Goal: Communication & Community: Answer question/provide support

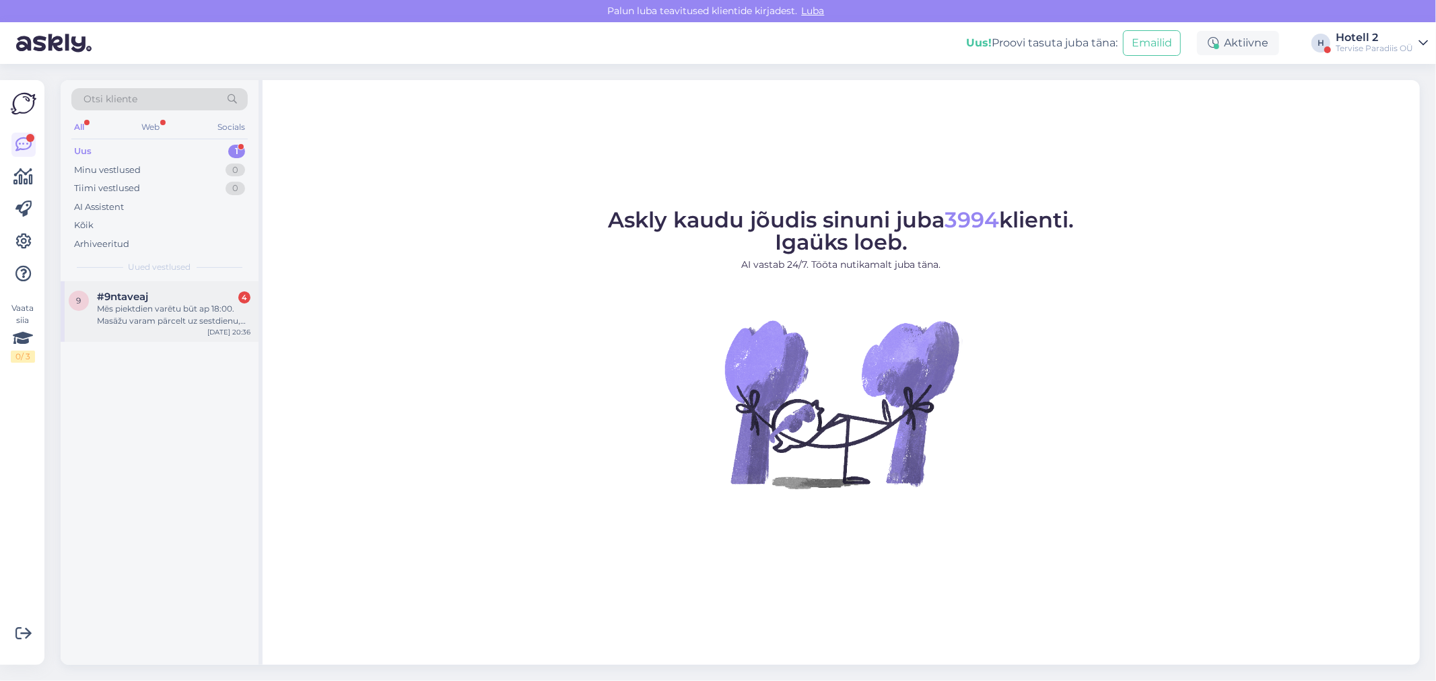
click at [136, 319] on div "Mēs piektdien varētu būt ap 18:00. Masāžu varam pārcelt uz sestdienu, bet vakar…" at bounding box center [173, 315] width 153 height 24
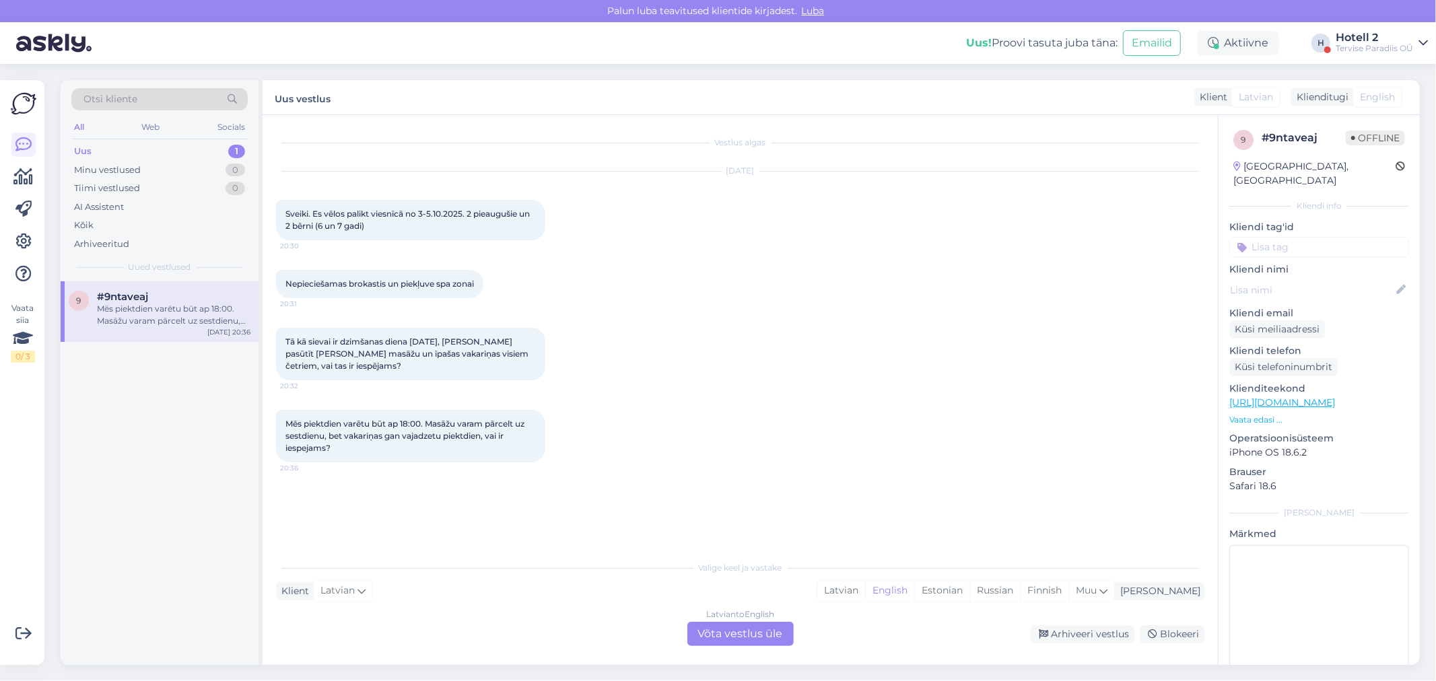
click at [752, 631] on div "Latvian to English Võta vestlus üle" at bounding box center [740, 634] width 106 height 24
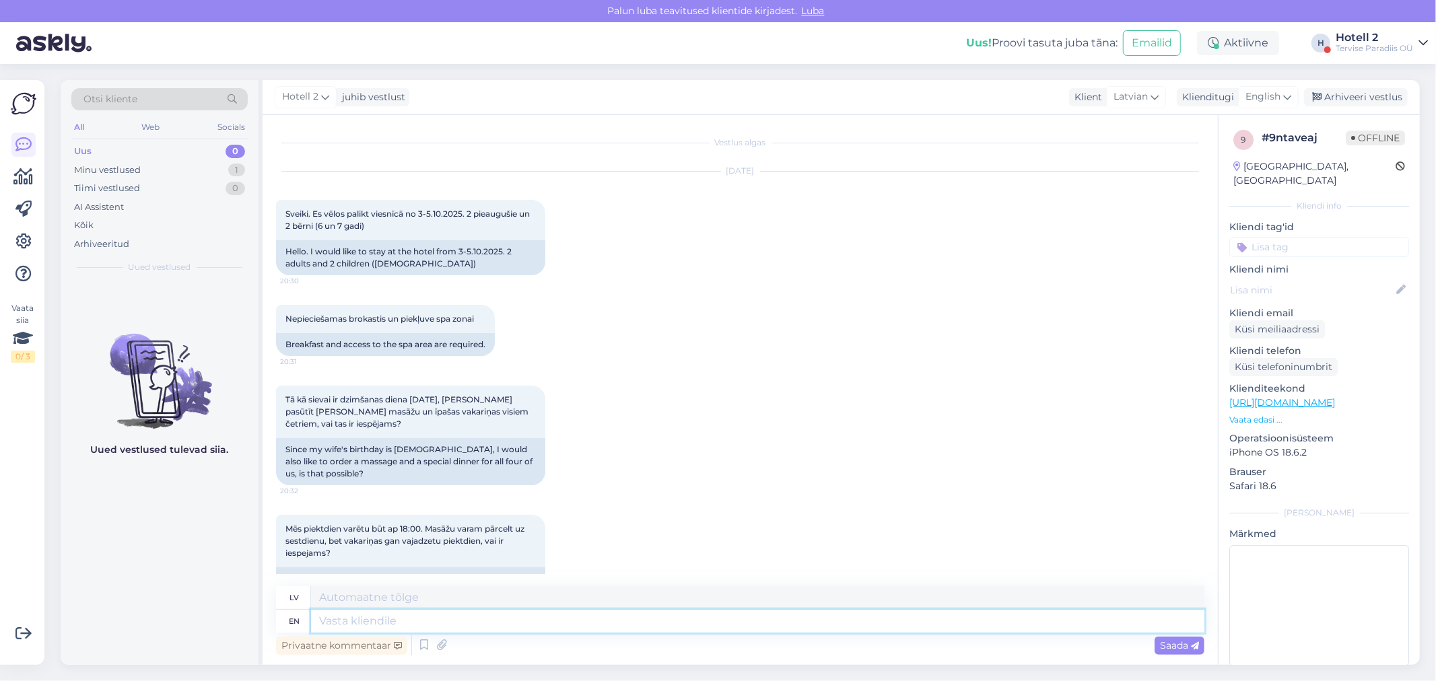
click at [392, 624] on textarea at bounding box center [757, 621] width 893 height 23
type textarea "h"
type textarea "Hello!"
type textarea "Sveiki!"
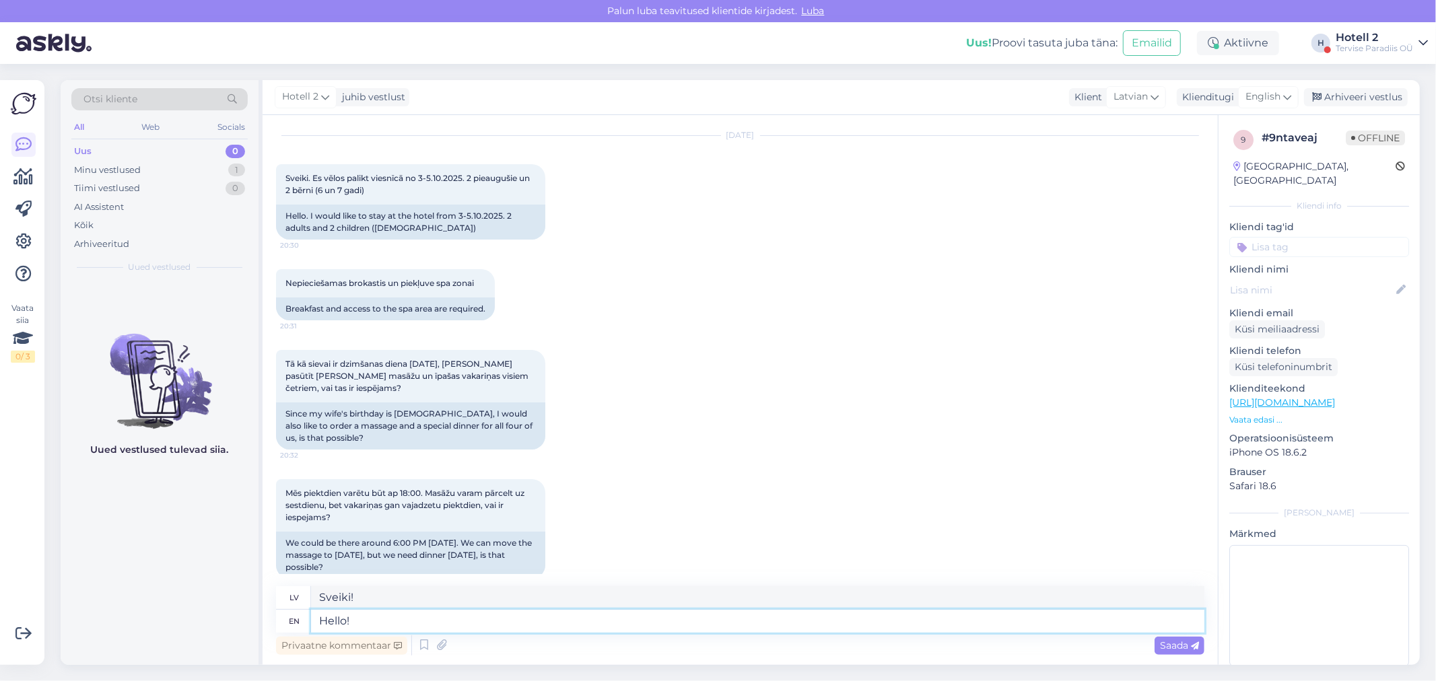
scroll to position [55, 0]
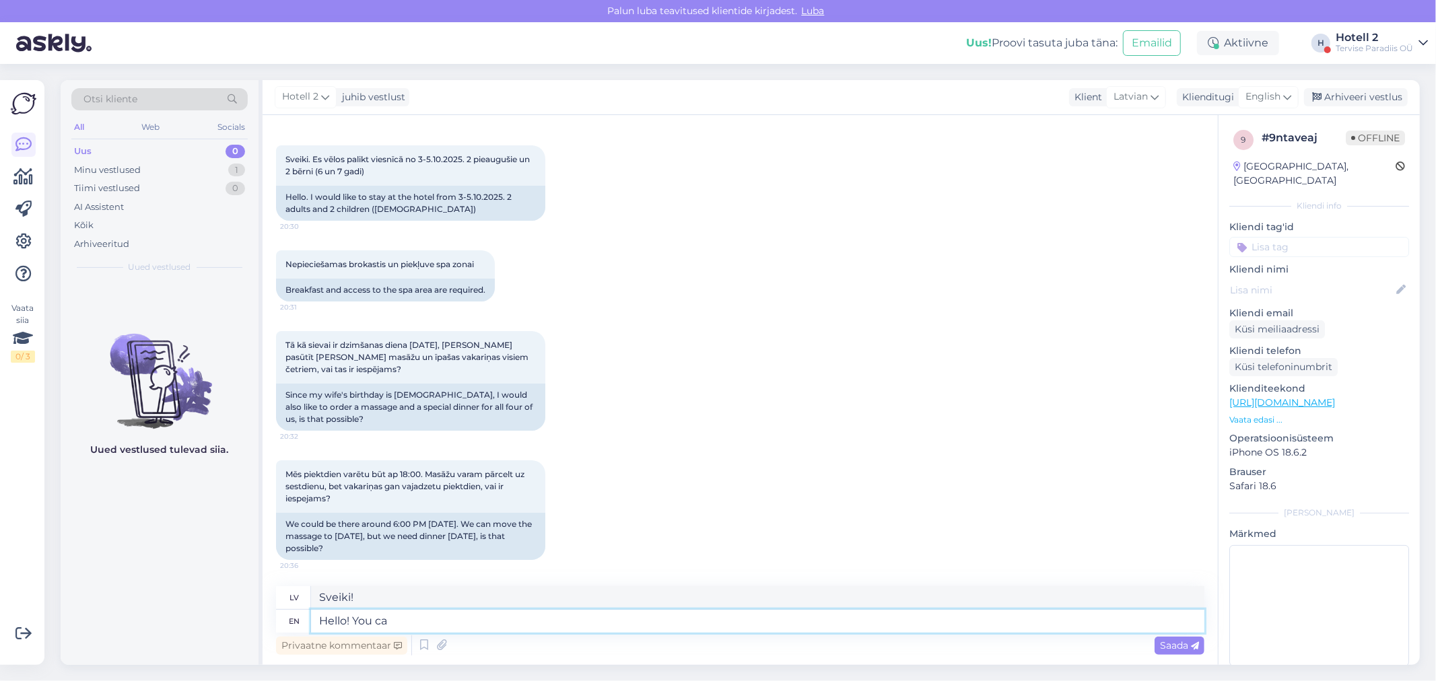
type textarea "Hello! You can"
type textarea "Sveiki! Tu"
type textarea "Hello! You can"
type textarea "Sveiki! Jūs varat"
type textarea "Hello! You can book a"
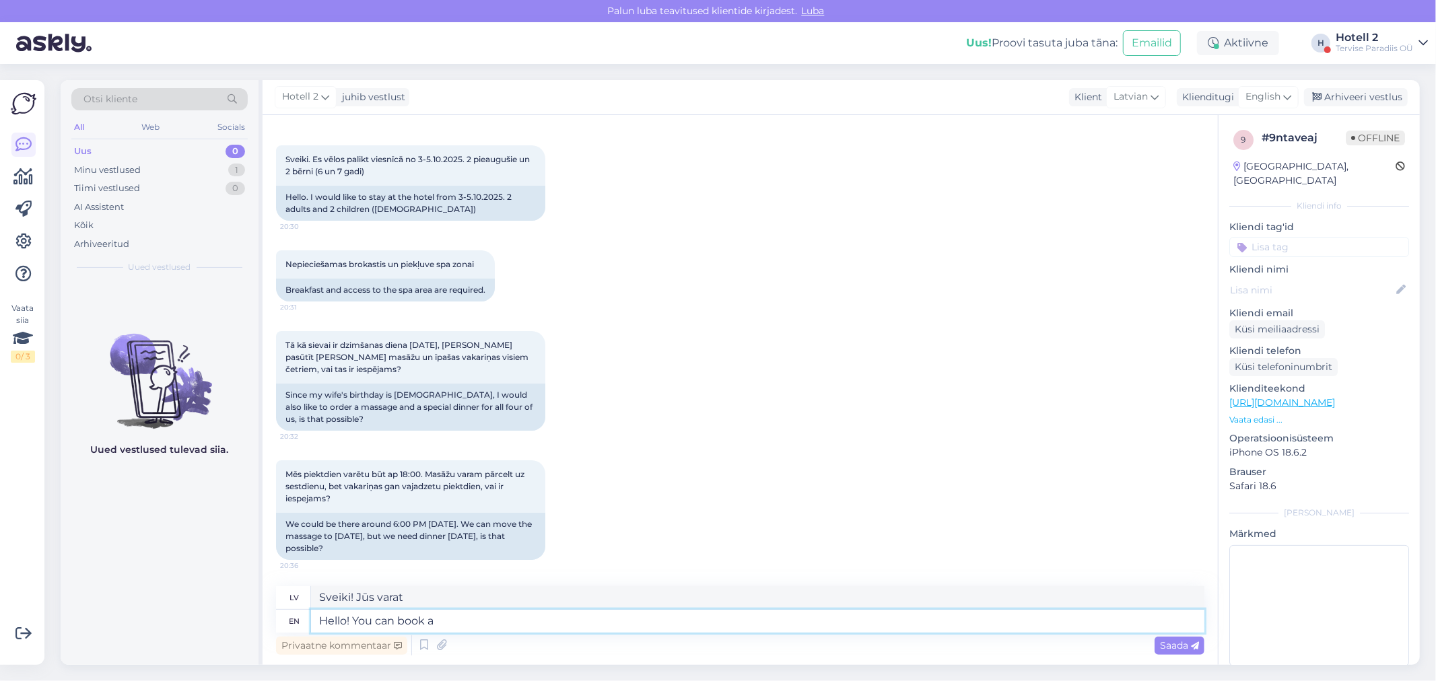
type textarea "Sveiki! Jūs varat rezervēt"
type textarea "Hello! You can book a room i"
type textarea "Sveiki! Jūs varat rezervēt numuru"
type textarea "Hello! You can book a room in"
type textarea "Sveiki! Jūs varat rezervēt numuru šeit"
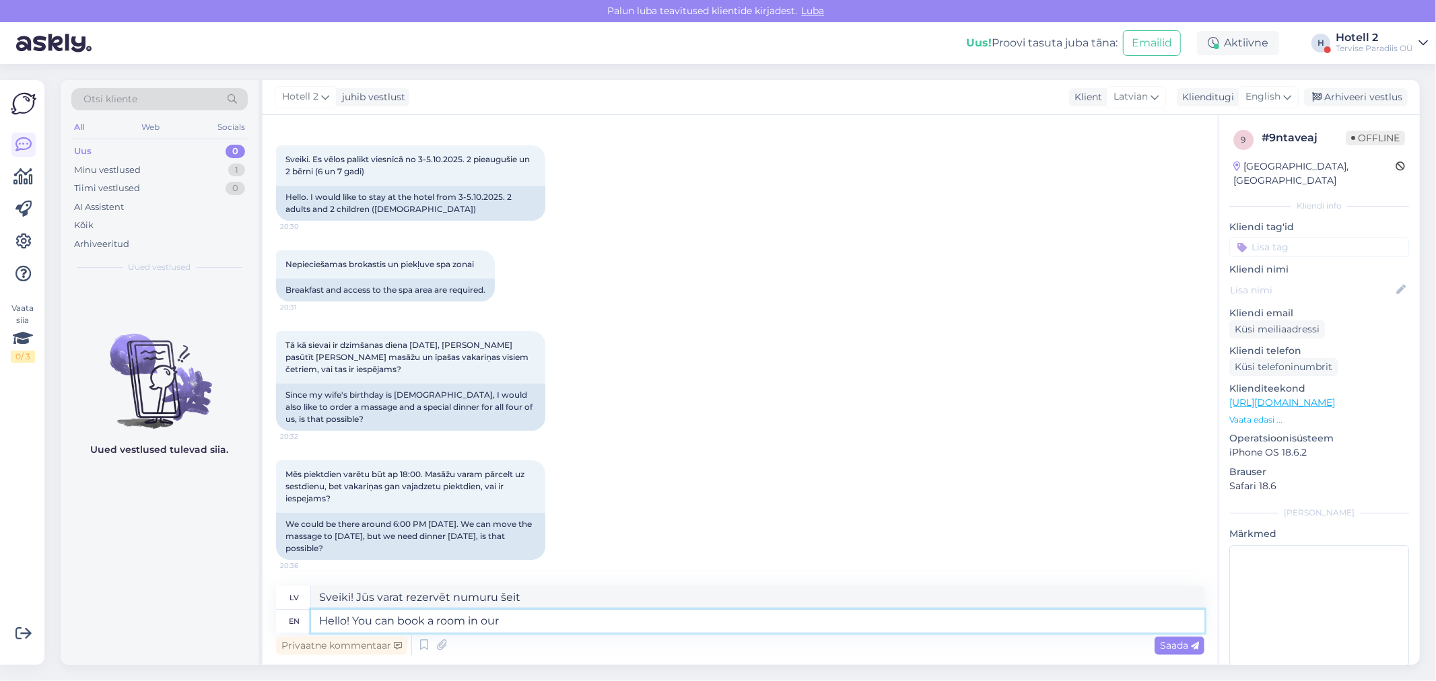
type textarea "Hello! You can book a room in our"
type textarea "Sveiki! Jūs varat rezervēt numuru mūsu"
type textarea "Hello! You can book a room in our website"
type textarea "Sveiki! Jūs varat rezervēt numuru mūsu tīmekļa vietnē"
paste textarea "[URL][DOMAIN_NAME]"
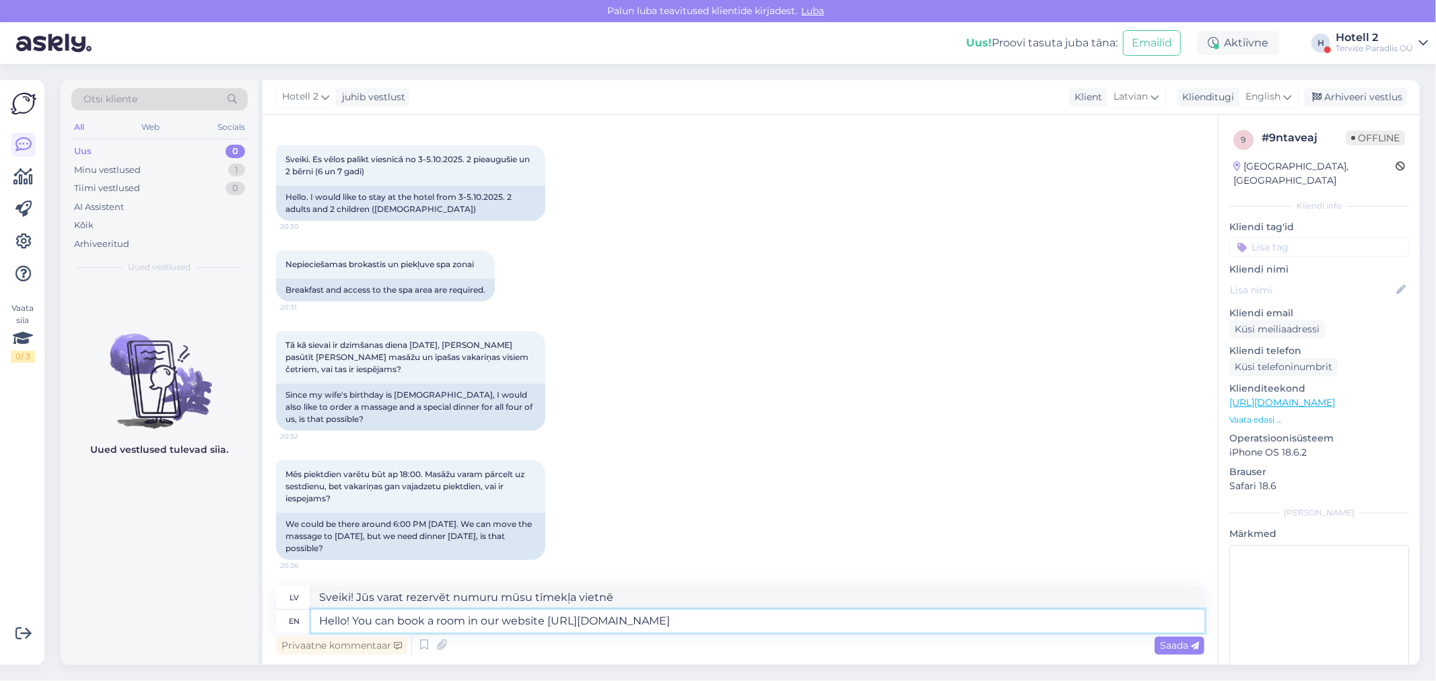
type textarea "Hello! You can book a room in our website [URL][DOMAIN_NAME] a"
type textarea "Sveiki! Istabu varat rezervēt mūsu mājaslapā [URL][DOMAIN_NAME] !/accommodation…"
type textarea "Hello! You can book a room in our website [URL][DOMAIN_NAME] and"
type textarea "Sveiki! Istabu varat rezervēt mūsu tīmekļa vietnē [URL][DOMAIN_NAME] !/accommod…"
type textarea "Hello! You can book a room in our website [URL][DOMAIN_NAME] and for m"
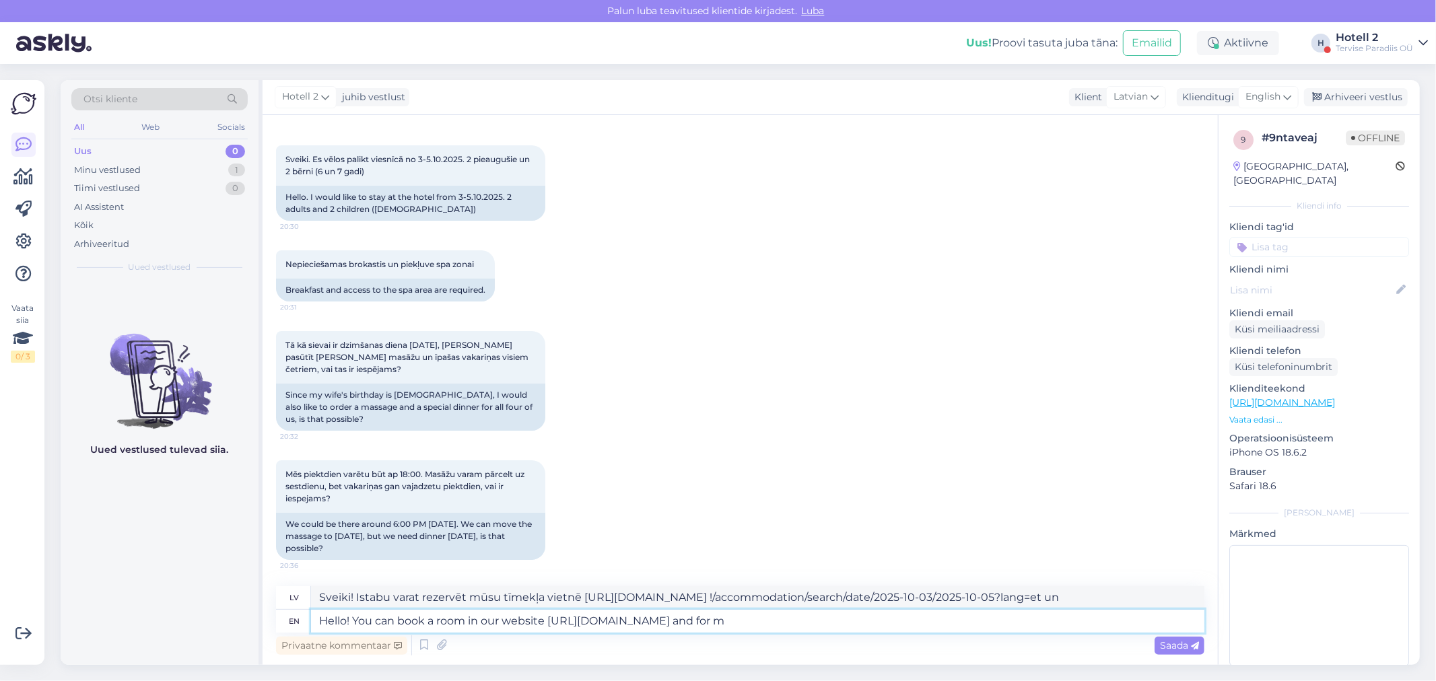
type textarea "Sveiki! Jūs varat rezervēt numuru mūsu tīmekļa vietnē [URL][DOMAIN_NAME] !/acco…"
type textarea "Hello! You can book a room in our website [URL][DOMAIN_NAME] and for massages"
type textarea "Sveiki! Istabu var rezervēt mūsu mājaslapā [URL][DOMAIN_NAME] !/accommodation/s…"
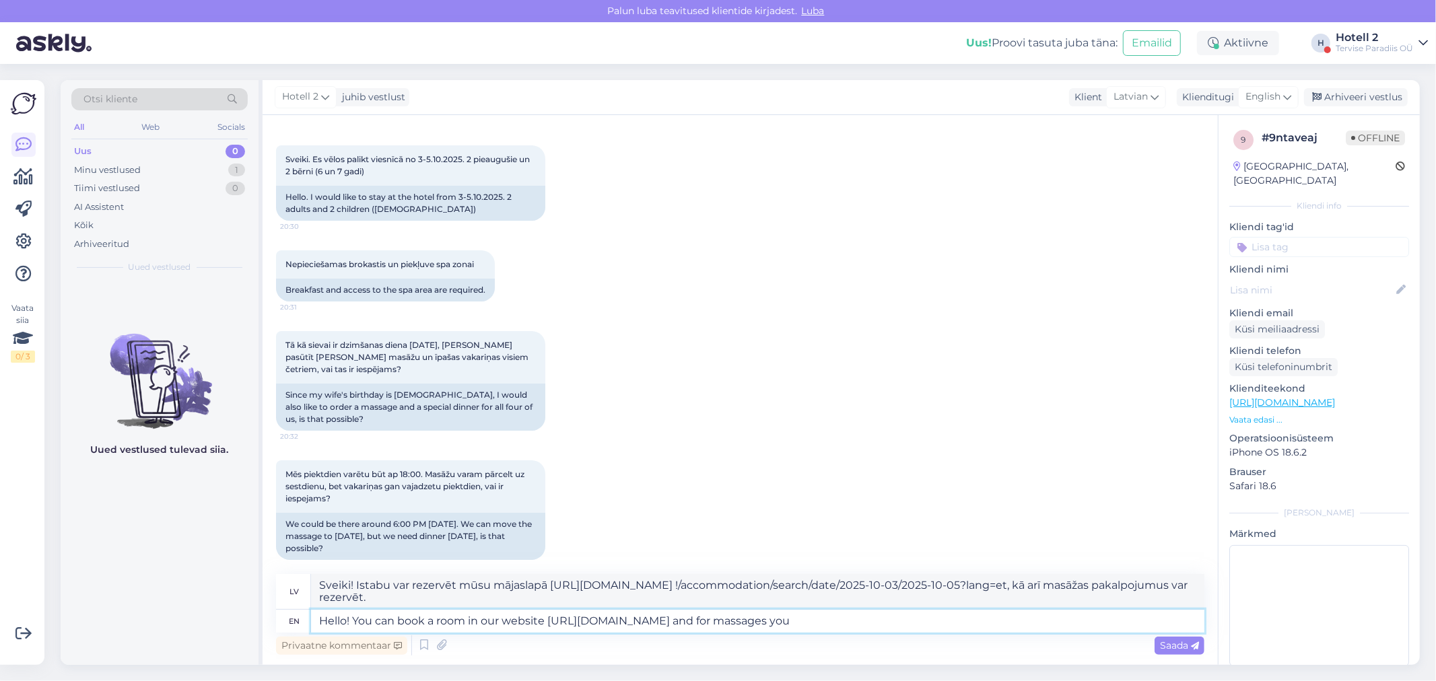
type textarea "Hello! You can book a room in our website [URL][DOMAIN_NAME] and for massages y…"
type textarea "Sveiki! Istabu varat rezervēt mūsu mājaslapā [URL][DOMAIN_NAME] !/accommodation…"
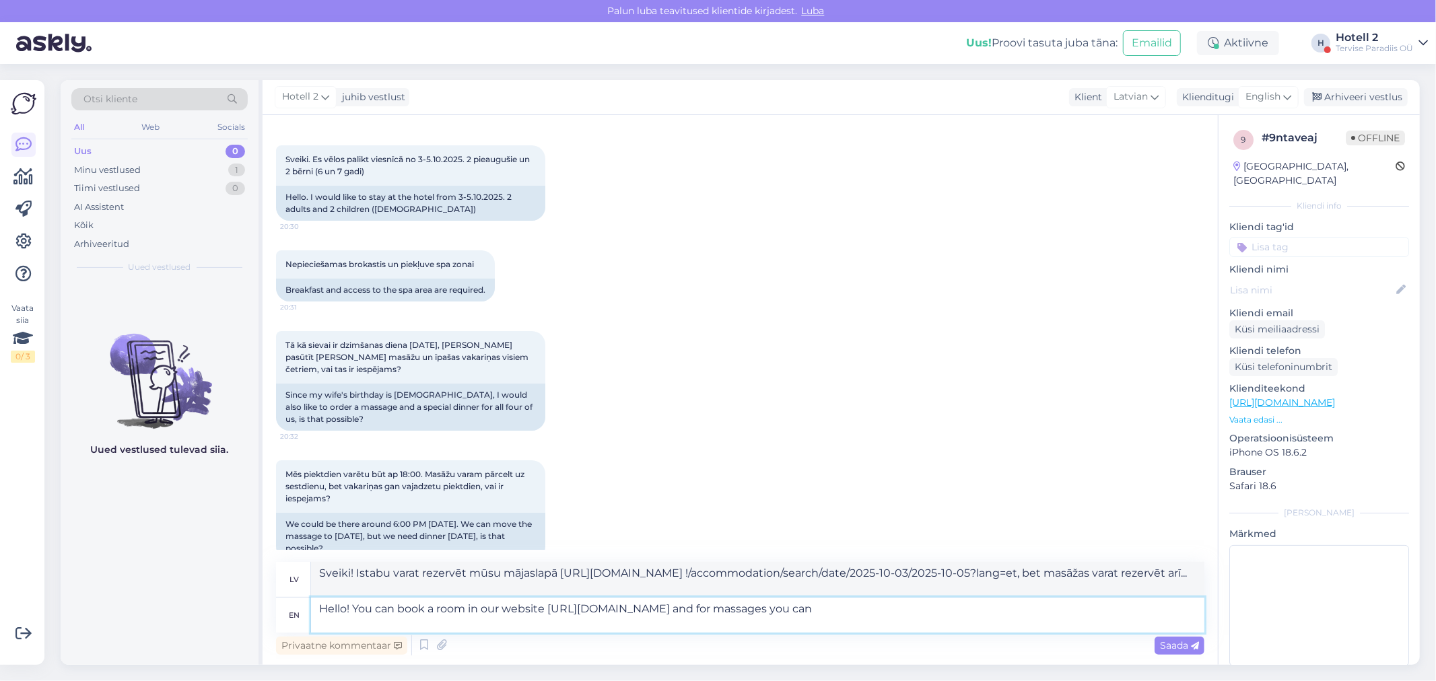
type textarea "Hello! You can book a room in our website [URL][DOMAIN_NAME] and for massages y…"
type textarea "Sveiki! Istabu varat rezervēt mūsu mājaslapā [URL][DOMAIN_NAME] !/accommodation…"
type textarea "Hello! You can book a room in our website [URL][DOMAIN_NAME] and for massages y…"
type textarea "Sveiki! Istabu varat rezervēt mūsu mājaslapā [URL][DOMAIN_NAME] !/accommodation…"
type textarea "Hello! You can book a room in our website [URL][DOMAIN_NAME] and for massages y…"
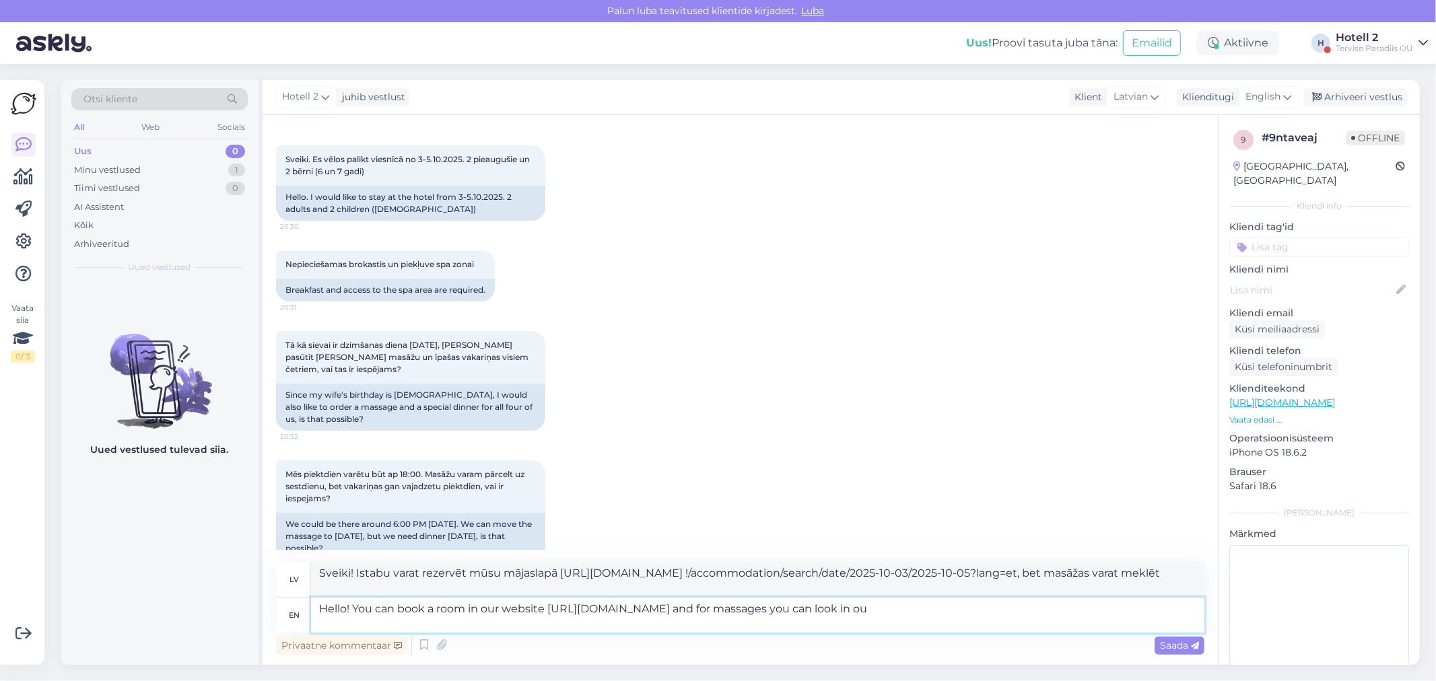
type textarea "Sveiki! Istabu varat rezervēt mūsu mājaslapā [URL][DOMAIN_NAME] !/accommodation…"
type textarea "Hello! You can book a room in our website [URL][DOMAIN_NAME] and for massages y…"
type textarea "Sveiki! Istabu varat rezervēt mūsu tīmekļa vietnē [URL][DOMAIN_NAME] !/accommod…"
type textarea "Hello! You can book a room in our website [URL][DOMAIN_NAME] and for massages y…"
type textarea "Sveiki! Istabu varat rezervēt mūsu mājaslapā [URL][DOMAIN_NAME] !/accommodation…"
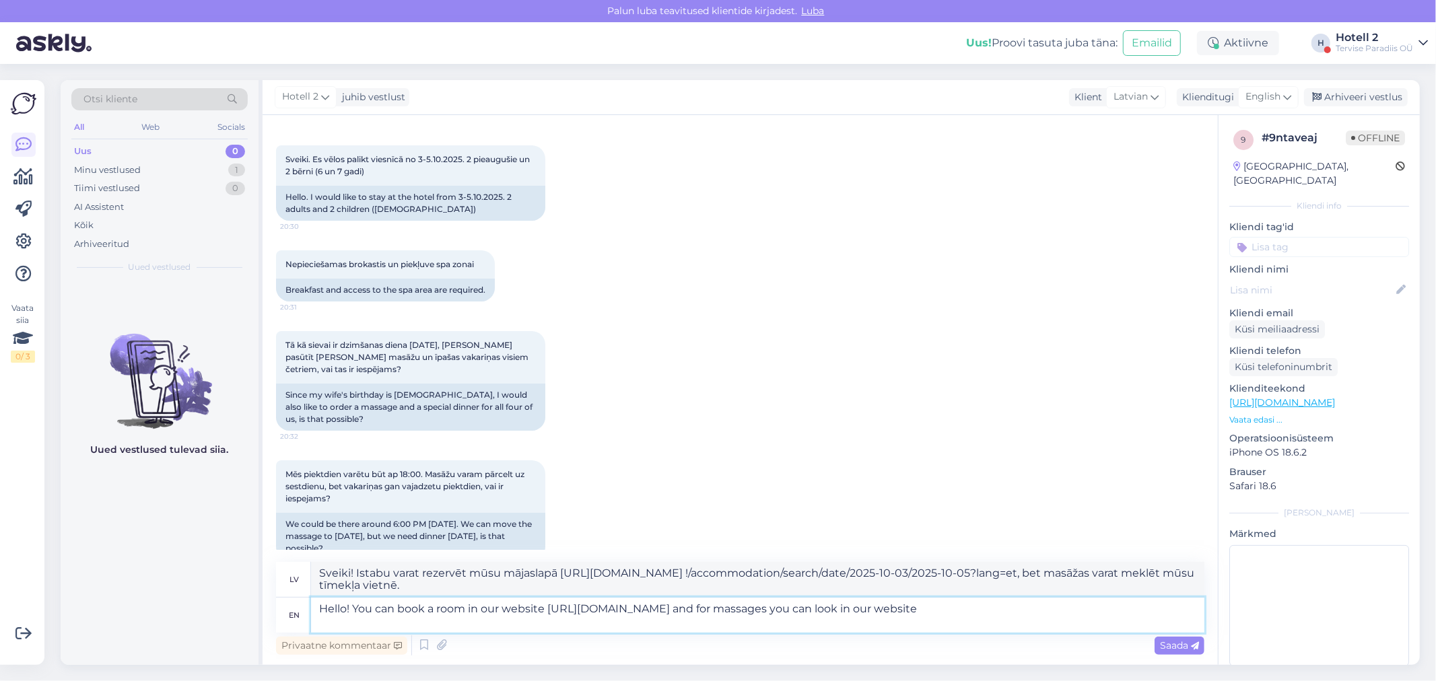
type textarea "Hello! You can book a room in our website [URL][DOMAIN_NAME] and for massages y…"
type textarea "Sveiki! Istabu varat rezervēt mūsu mājaslapā [URL][DOMAIN_NAME] !/accommodation…"
type textarea "Hello! You can book a room in our website [URL][DOMAIN_NAME] and for massages y…"
type textarea "Sveiki! Istabu varat rezervēt mūsu tīmekļa vietnē [URL][DOMAIN_NAME] !/accommod…"
type textarea "Hello! You can book a room in our website [URL][DOMAIN_NAME] and for massages y…"
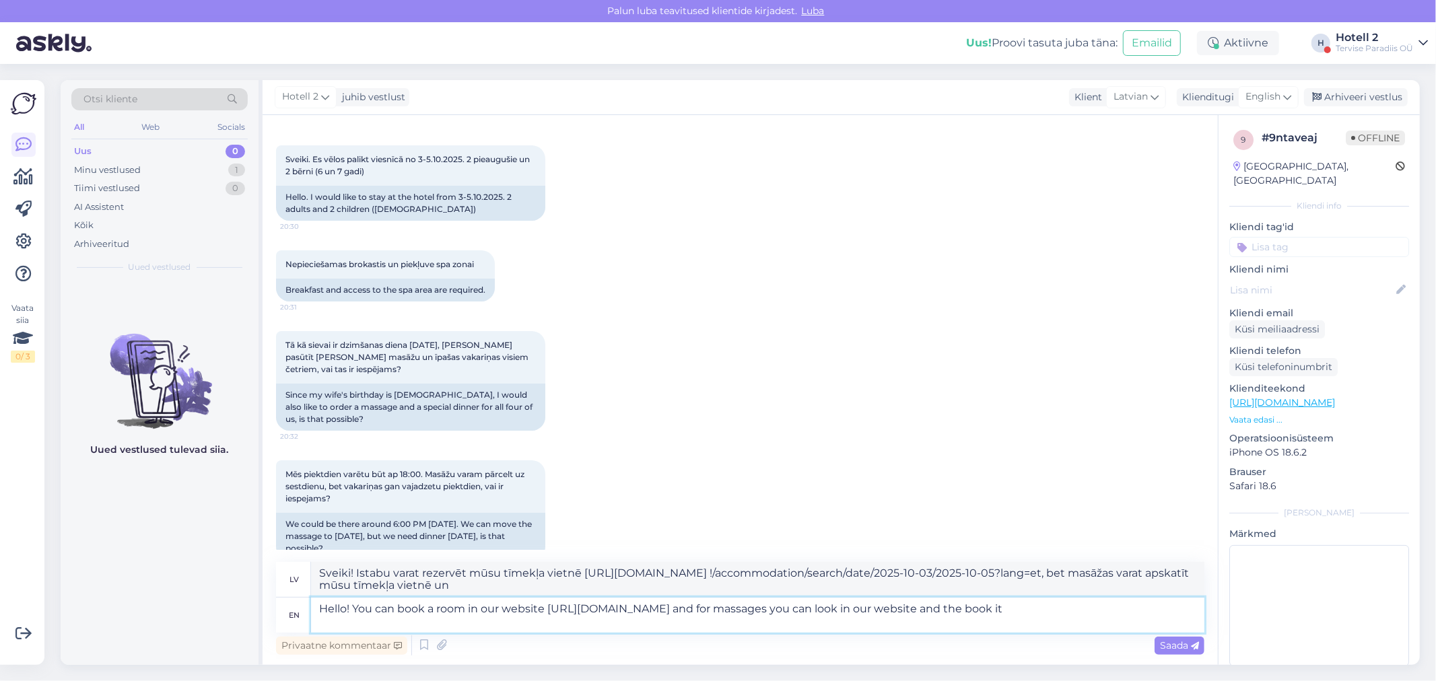
type textarea "Sveiki! Istabu varat rezervēt mūsu mājaslapā [URL][DOMAIN_NAME] !/accommodation…"
type textarea "Hello! You can book a room in our website [URL][DOMAIN_NAME] and for massages y…"
type textarea "Sveiki! Istabu varat rezervēt mūsu mājaslapā [URL][DOMAIN_NAME] !/accommodation…"
type textarea "Hello! You can book a room in our website [URL][DOMAIN_NAME] and for massages y…"
type textarea "Sveiki! Istabu varat rezervēt mūsu mājaslapā [URL][DOMAIN_NAME] !/accommodation…"
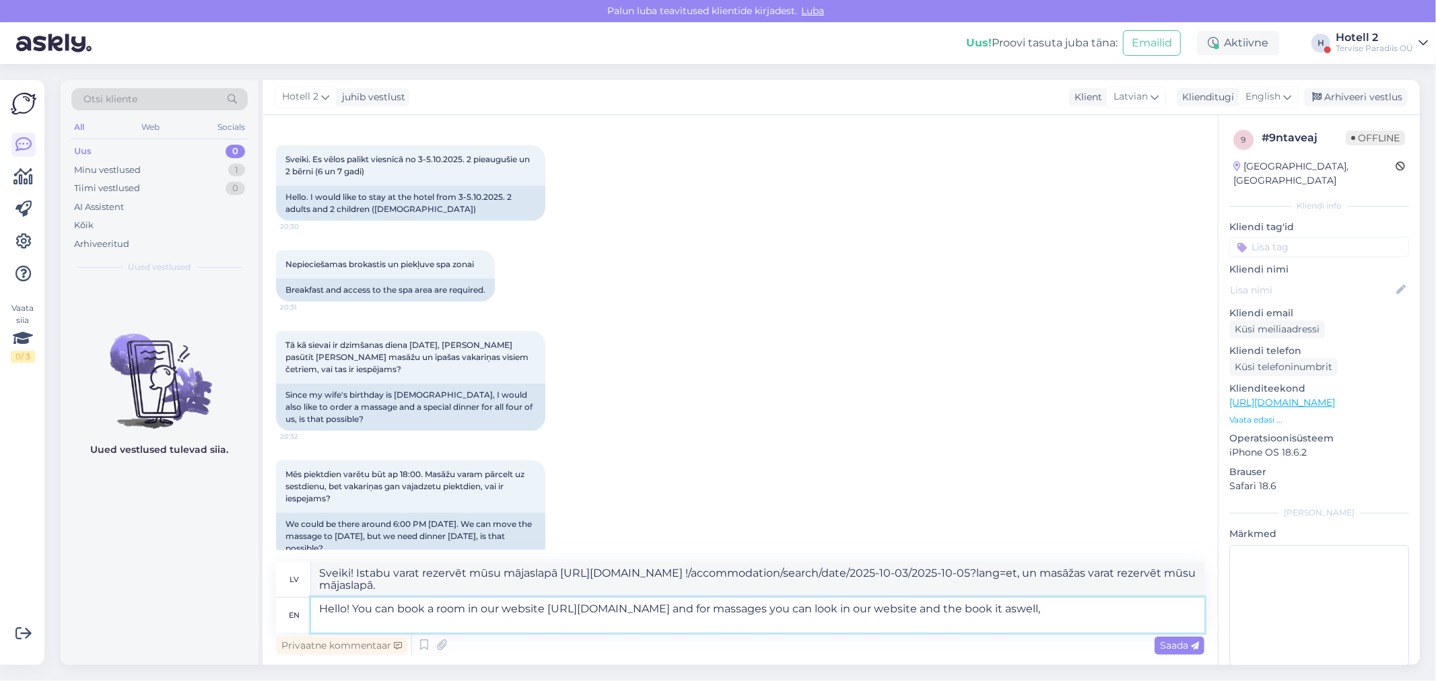
paste textarea "[URL][DOMAIN_NAME]"
type textarea "Hello! You can book a room in our website [URL][DOMAIN_NAME] and for massages y…"
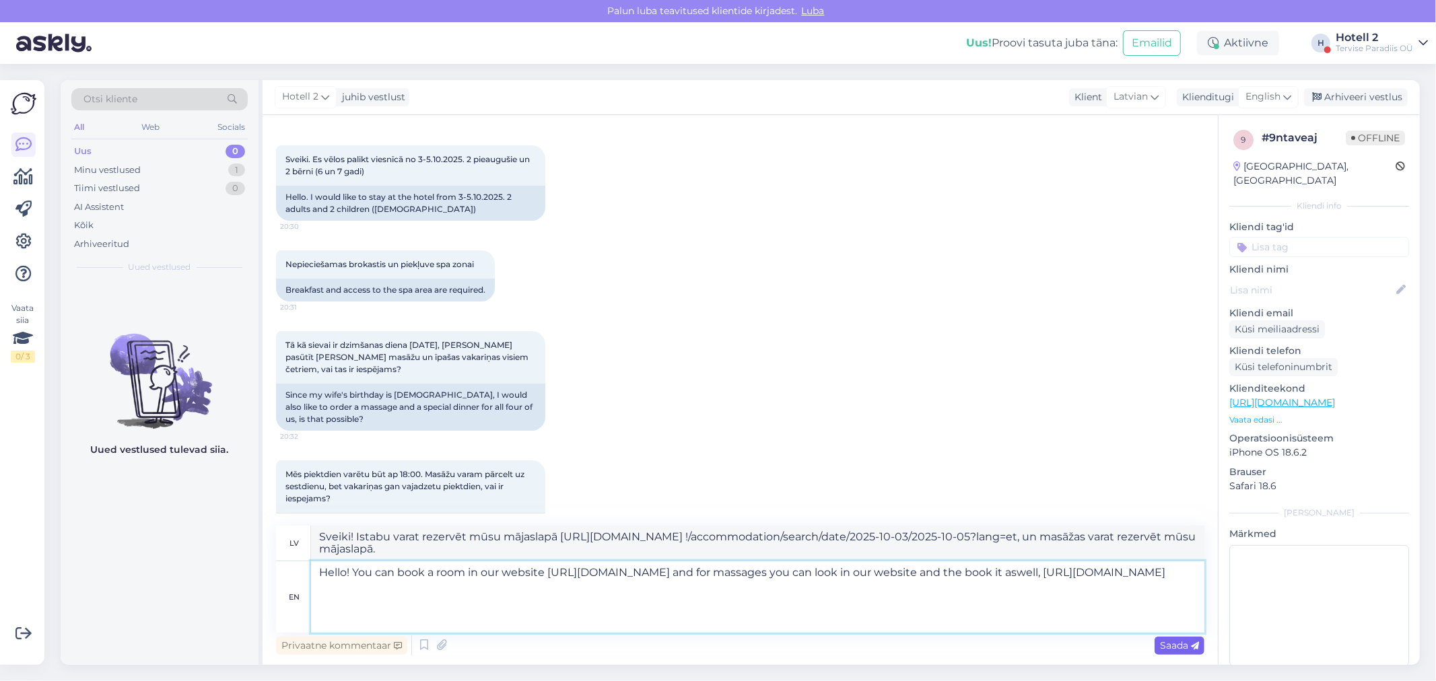
type textarea "Sveiki! Istabu varat rezervēt mūsu mājaslapā [URL][DOMAIN_NAME] !/accommodation…"
type textarea "Hello! You can book a room in our website [URL][DOMAIN_NAME] and for massages y…"
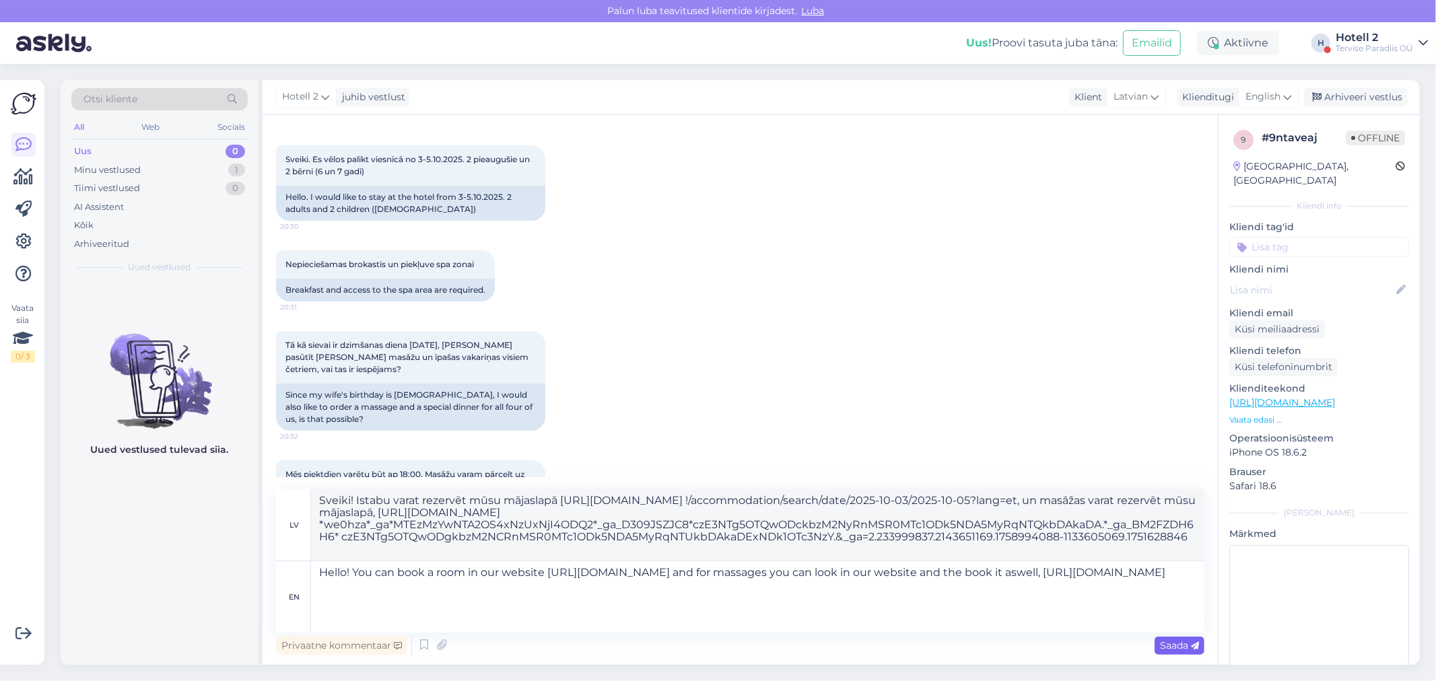
click at [1168, 641] on span "Saada" at bounding box center [1179, 645] width 39 height 12
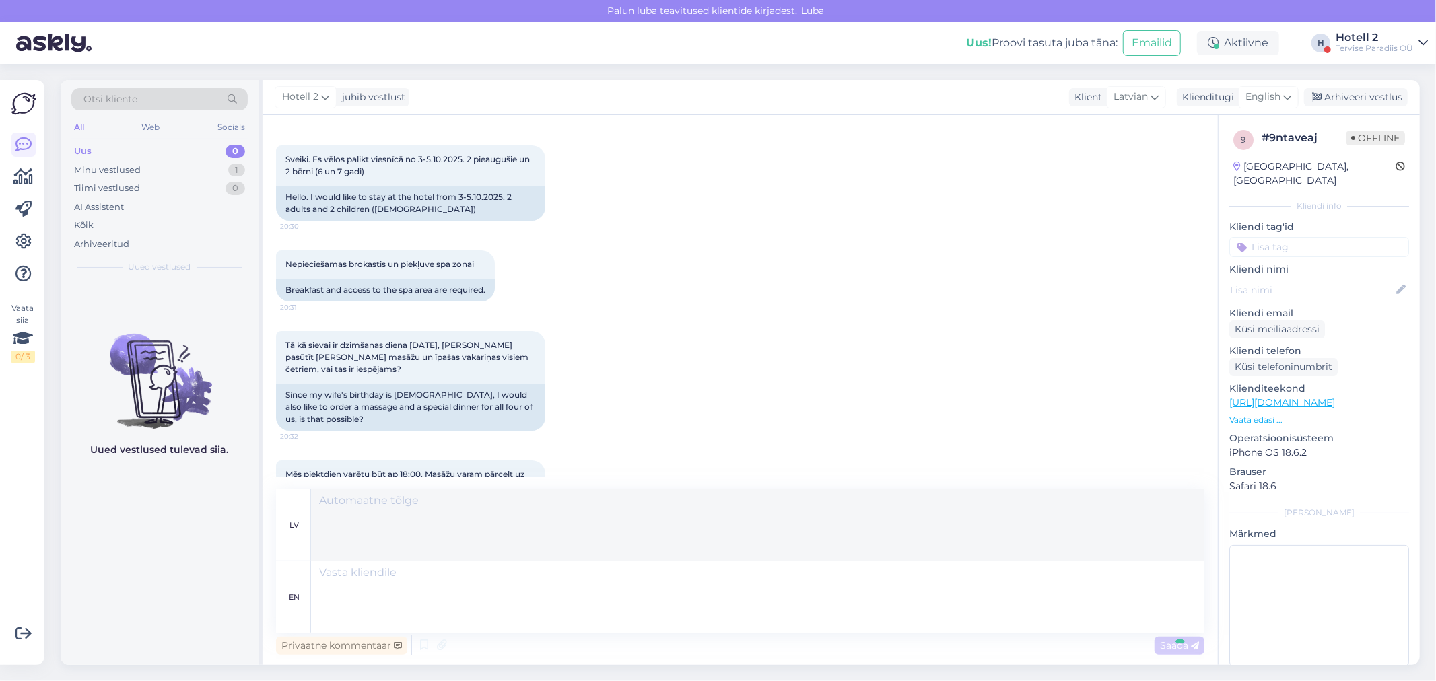
scroll to position [378, 0]
